Goal: Find specific page/section: Find specific page/section

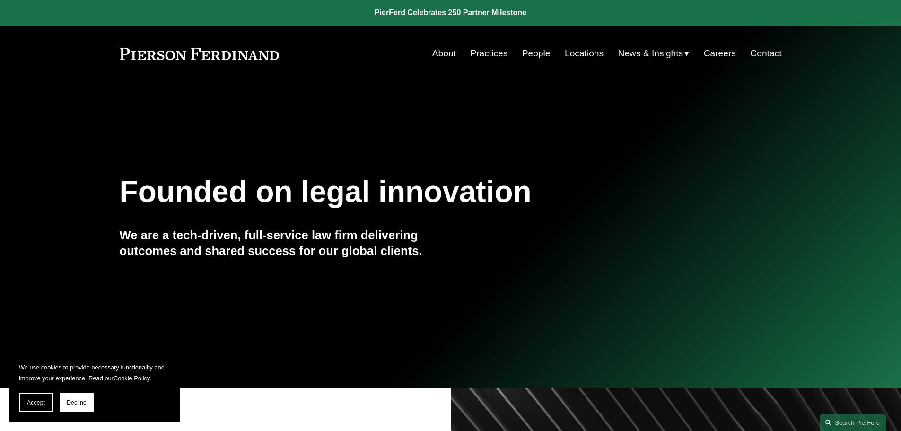
click at [526, 54] on link "People" at bounding box center [536, 53] width 28 height 18
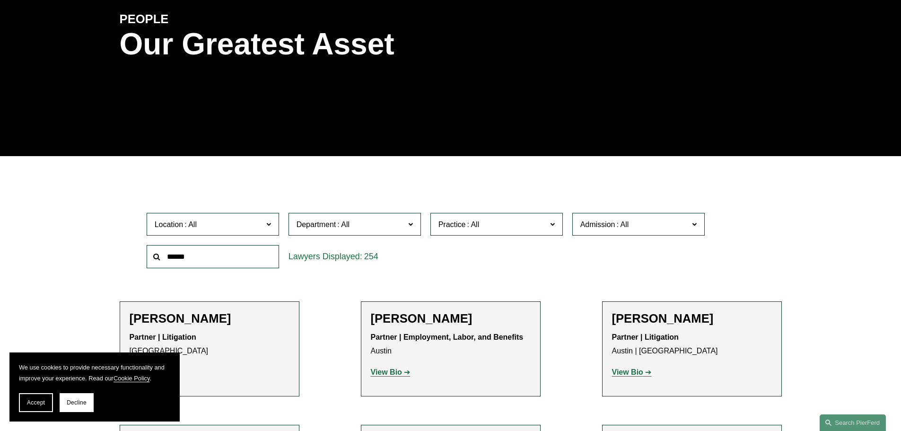
scroll to position [142, 0]
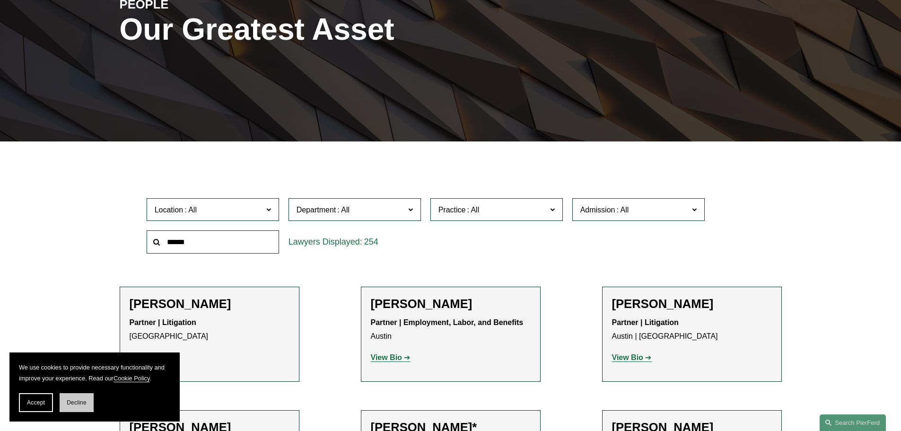
click at [78, 398] on button "Decline" at bounding box center [77, 402] width 34 height 19
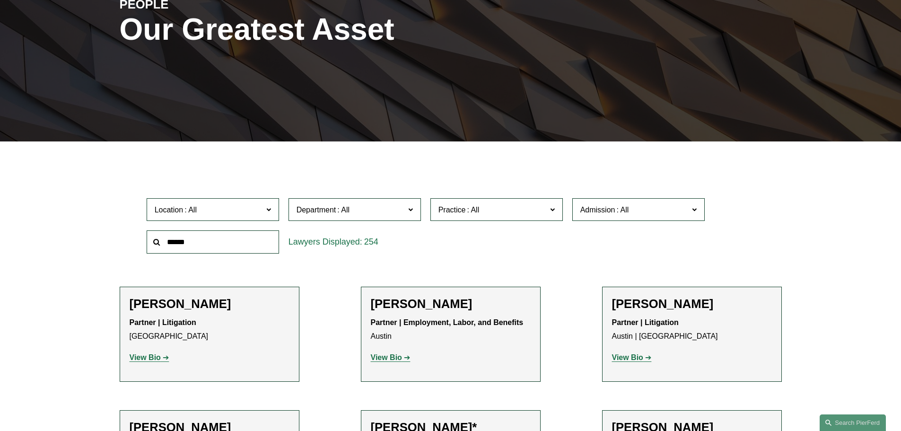
click at [239, 245] on input "text" at bounding box center [213, 241] width 132 height 23
type input "**********"
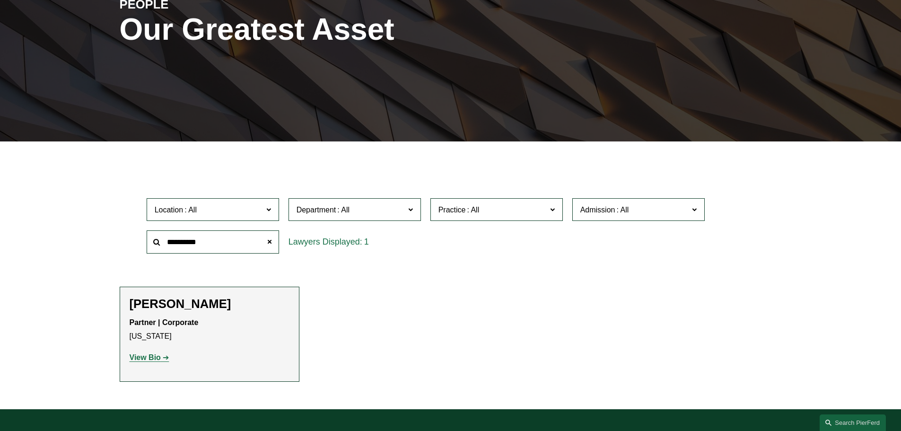
click at [142, 356] on strong "View Bio" at bounding box center [145, 357] width 31 height 8
